Goal: Register for event/course

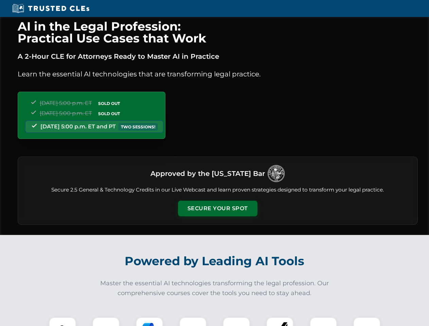
click at [218, 209] on button "Secure Your Spot" at bounding box center [218, 209] width 80 height 16
click at [63, 322] on img at bounding box center [63, 331] width 20 height 20
click at [106, 322] on div at bounding box center [105, 331] width 27 height 27
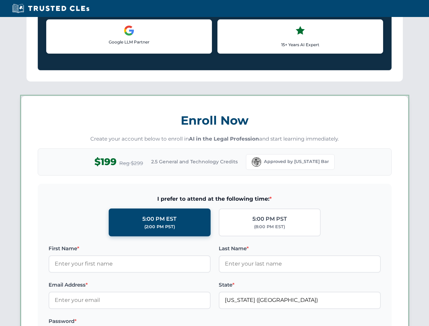
click at [193, 322] on label "Password *" at bounding box center [130, 322] width 162 height 8
